Goal: Information Seeking & Learning: Learn about a topic

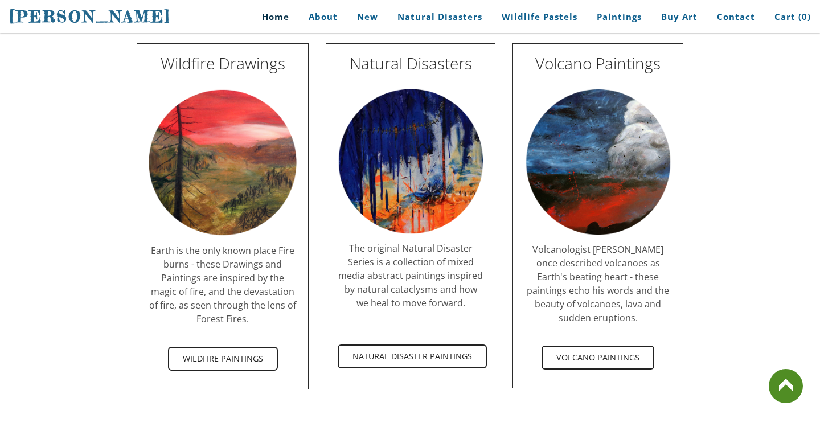
scroll to position [2062, 0]
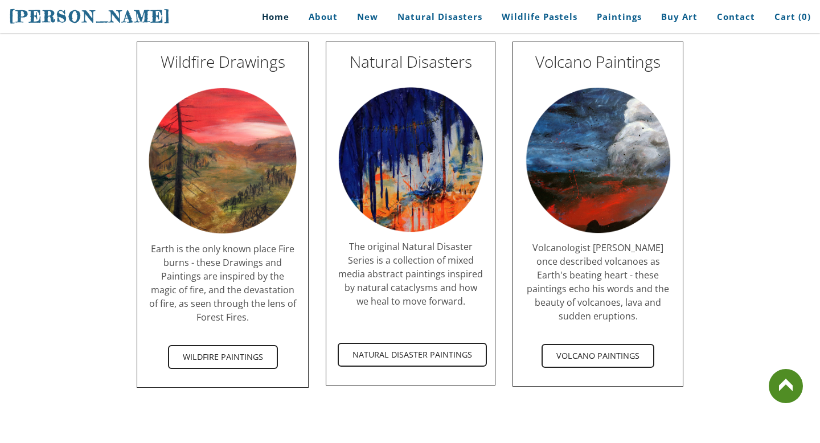
click at [387, 175] on img at bounding box center [411, 160] width 146 height 146
click at [398, 344] on span "Natural Disaster Paintings" at bounding box center [412, 355] width 147 height 22
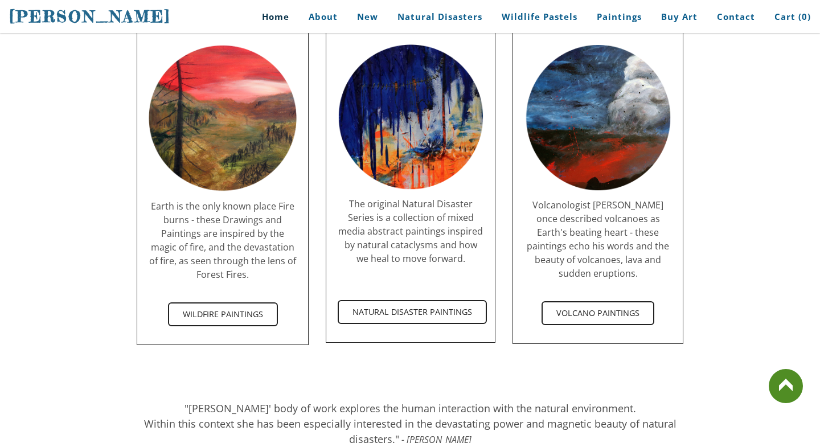
click at [199, 136] on img at bounding box center [223, 118] width 148 height 148
click at [212, 304] on span "Wildfire Paintings" at bounding box center [223, 315] width 108 height 22
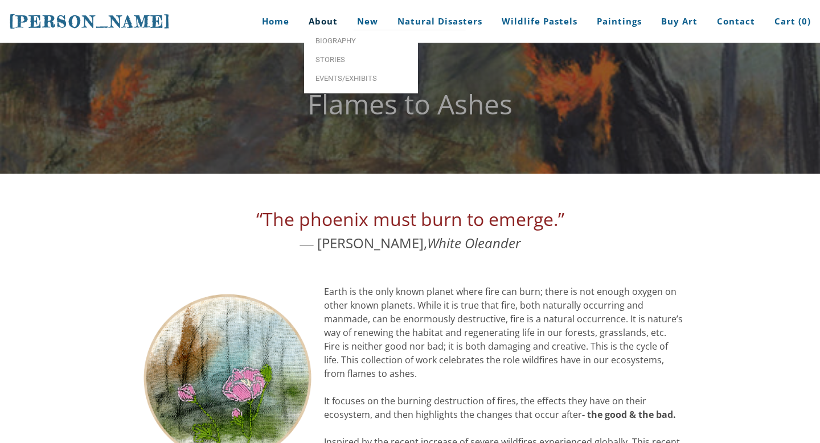
click at [321, 21] on link "About" at bounding box center [323, 21] width 46 height 43
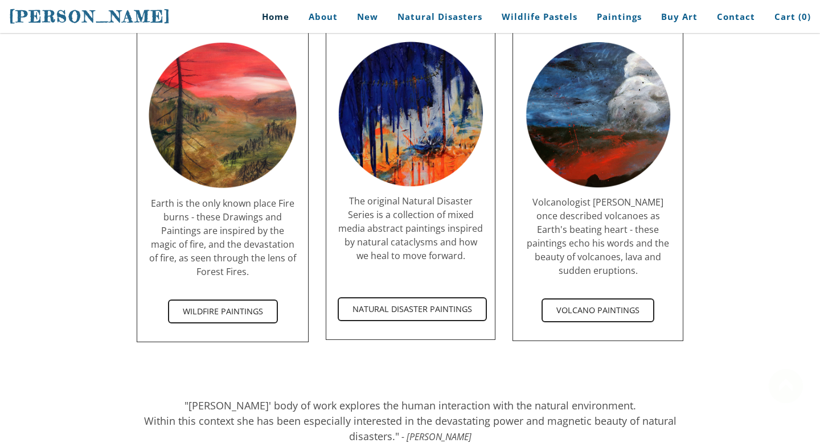
scroll to position [2151, 0]
